Goal: Task Accomplishment & Management: Use online tool/utility

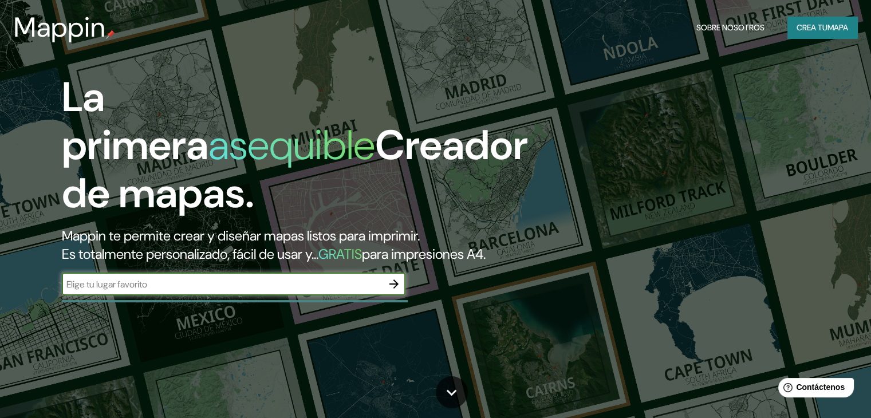
drag, startPoint x: 873, startPoint y: 0, endPoint x: 343, endPoint y: 68, distance: 534.3
click at [343, 68] on div "La primera asequible Creador de mapas. Mappin te permite crear y diseñar mapas …" at bounding box center [435, 209] width 871 height 418
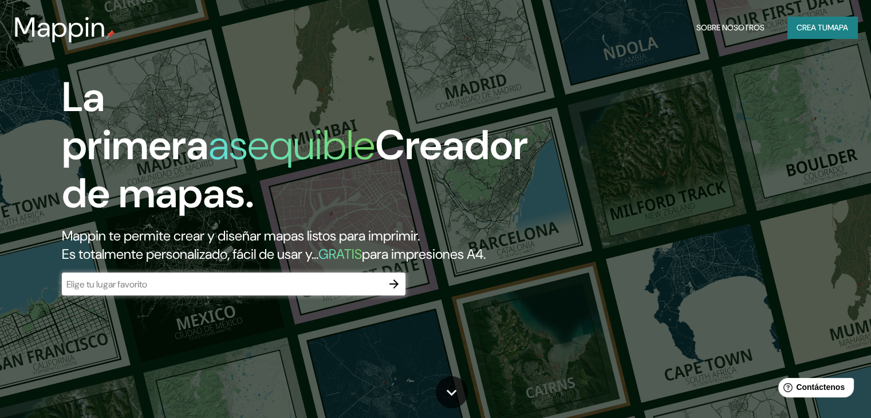
click at [107, 291] on input "text" at bounding box center [222, 284] width 321 height 13
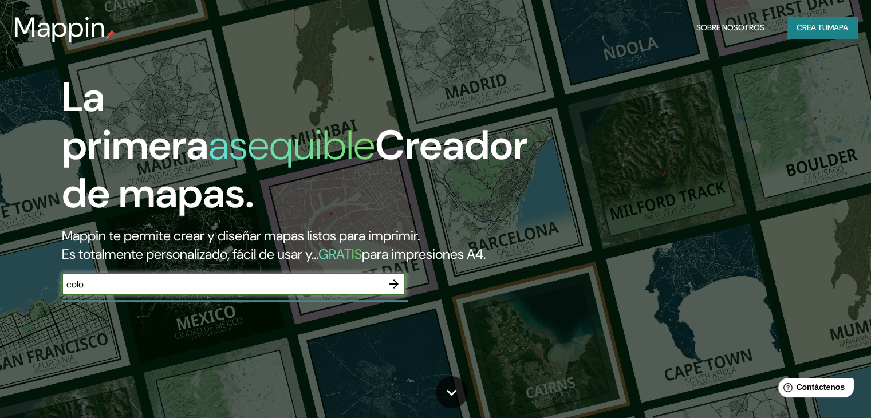
type input "coloso sucre"
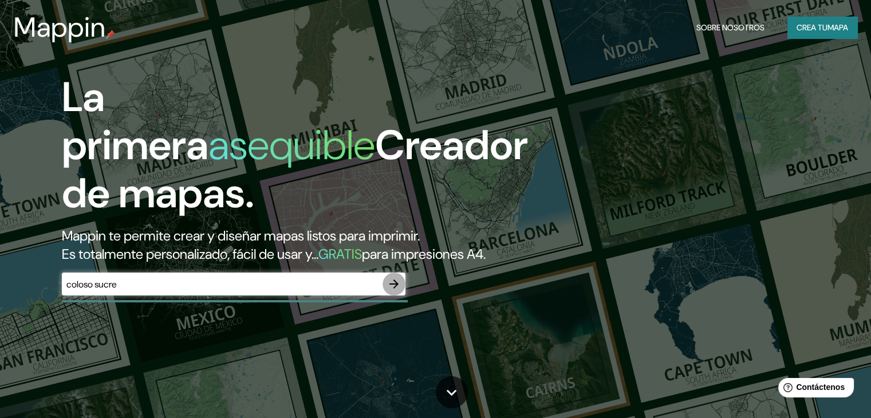
click at [390, 291] on icon "button" at bounding box center [394, 284] width 14 height 14
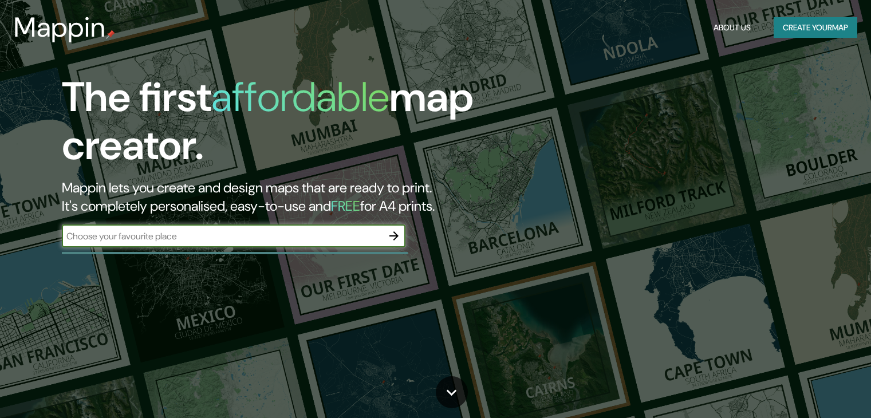
click at [216, 242] on input "text" at bounding box center [222, 236] width 321 height 13
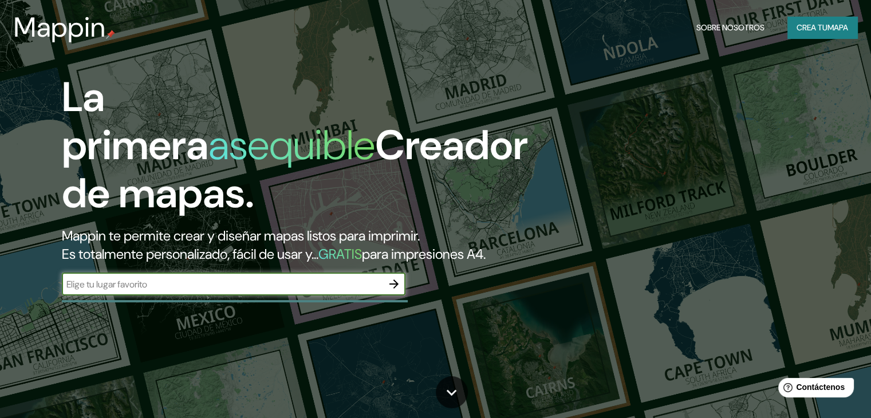
click at [121, 291] on input "text" at bounding box center [222, 284] width 321 height 13
type input "SINCELEJO"
click at [392, 291] on icon "button" at bounding box center [394, 284] width 14 height 14
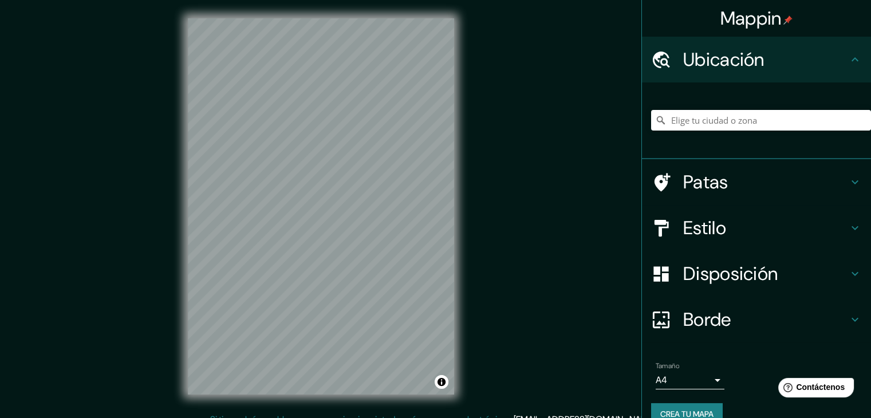
click at [483, 148] on div "Mappin Ubicación Patas Estilo Disposición Borde Elige un borde. Consejo : puede…" at bounding box center [435, 215] width 871 height 431
